Goal: Task Accomplishment & Management: Manage account settings

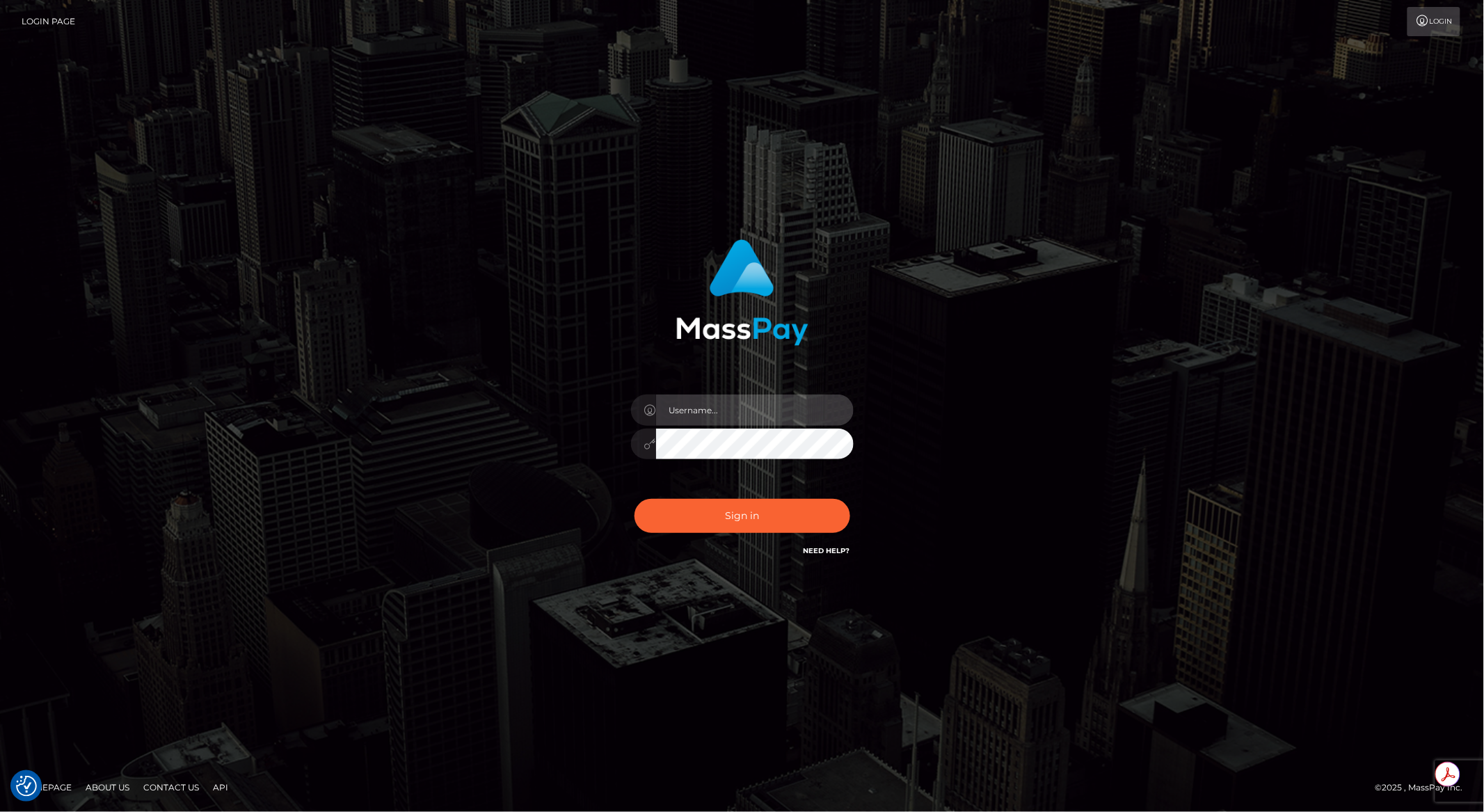
type input "brentg"
click at [854, 394] on div at bounding box center [854, 394] width 0 height 0
click at [567, 515] on div "brentg Sign in" at bounding box center [742, 398] width 366 height 340
click at [728, 522] on button "Sign in" at bounding box center [742, 516] width 216 height 34
checkbox input "true"
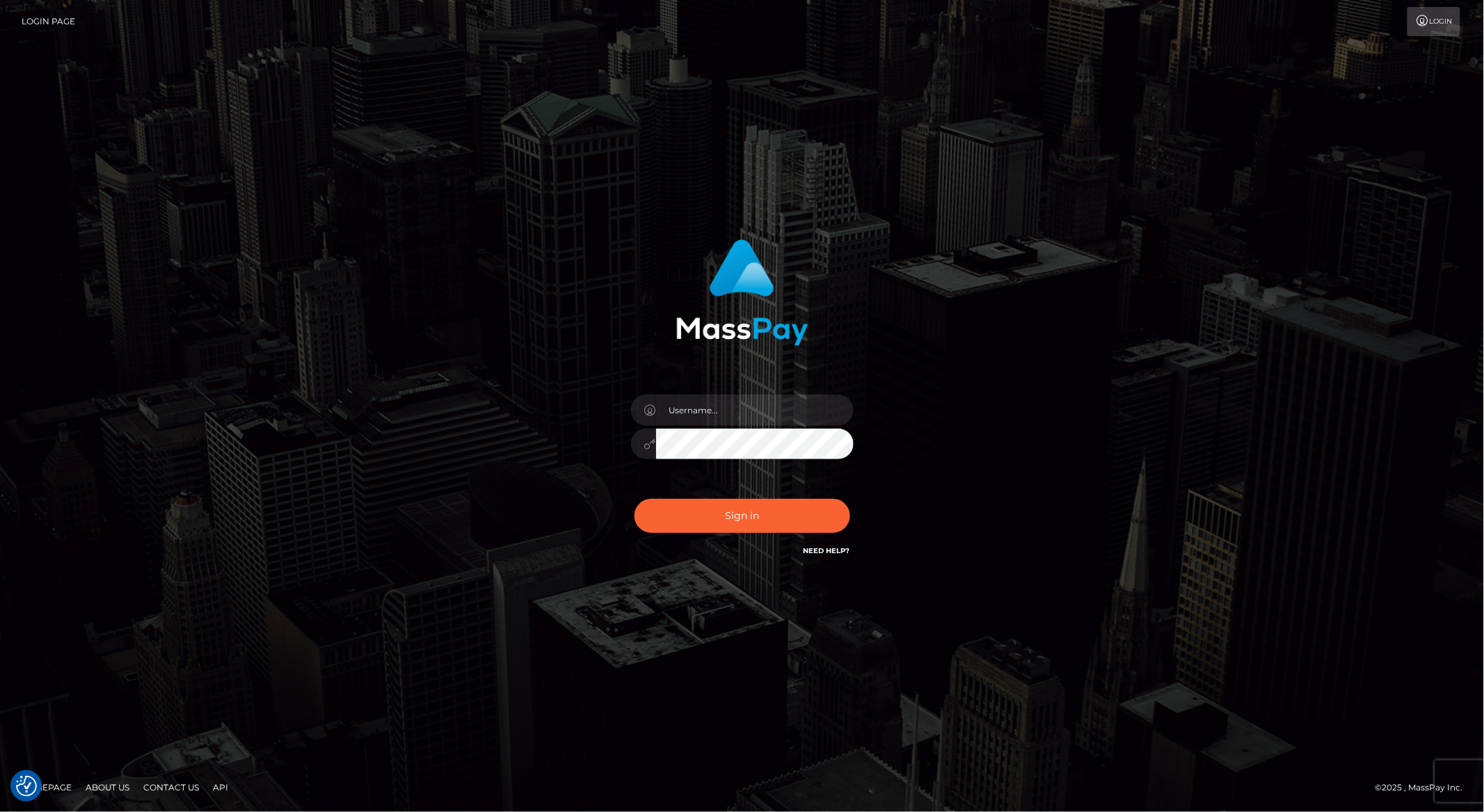
checkbox input "true"
type input "brentg"
